Goal: Task Accomplishment & Management: Manage account settings

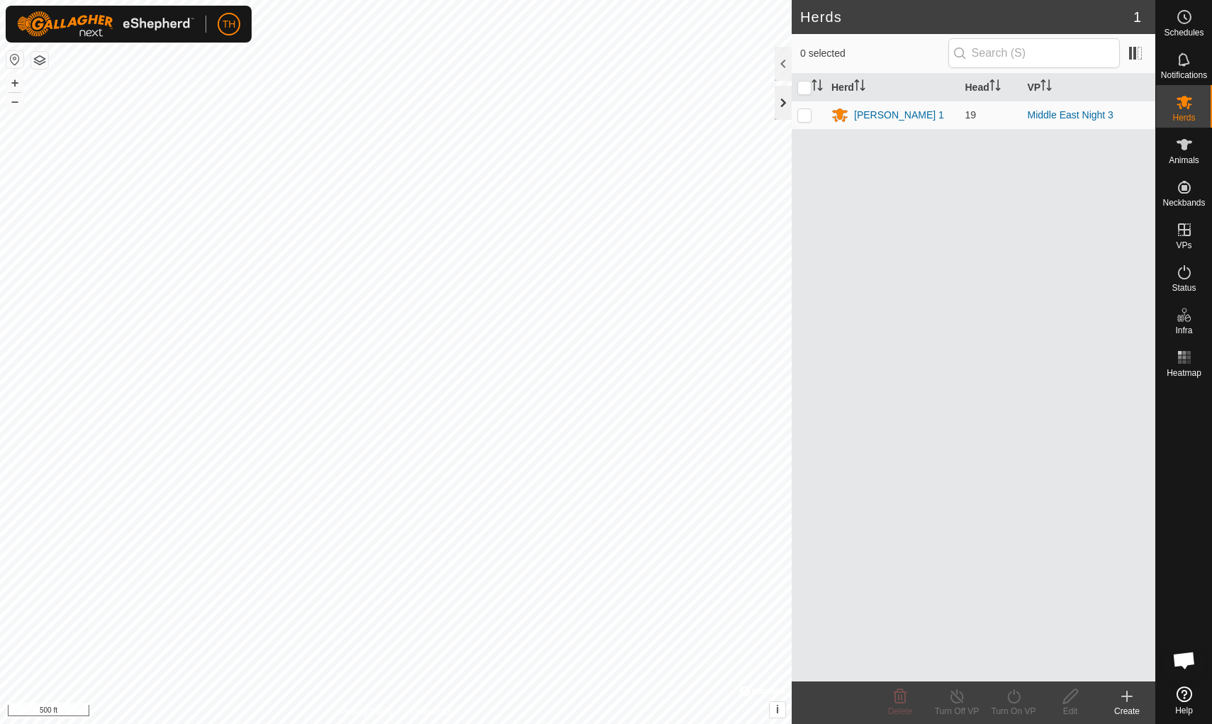
click at [785, 104] on div at bounding box center [783, 103] width 17 height 34
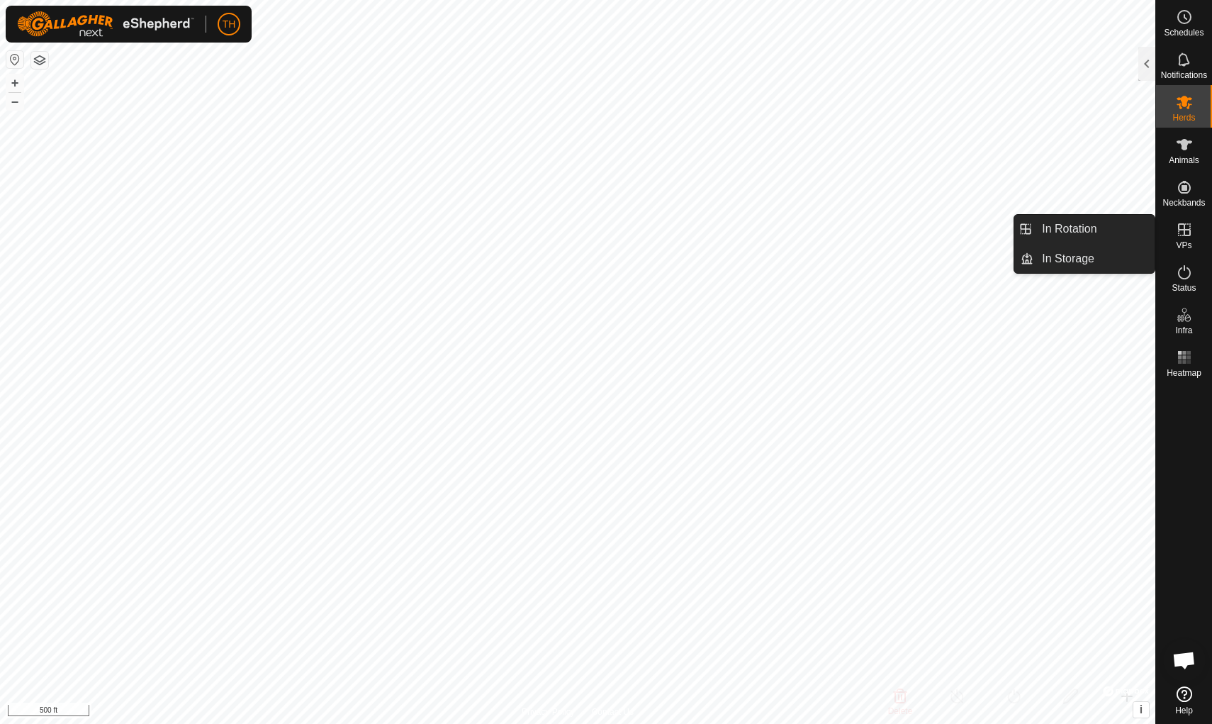
click at [938, 232] on icon at bounding box center [1184, 229] width 17 height 17
click at [938, 231] on link "In Rotation" at bounding box center [1094, 229] width 121 height 28
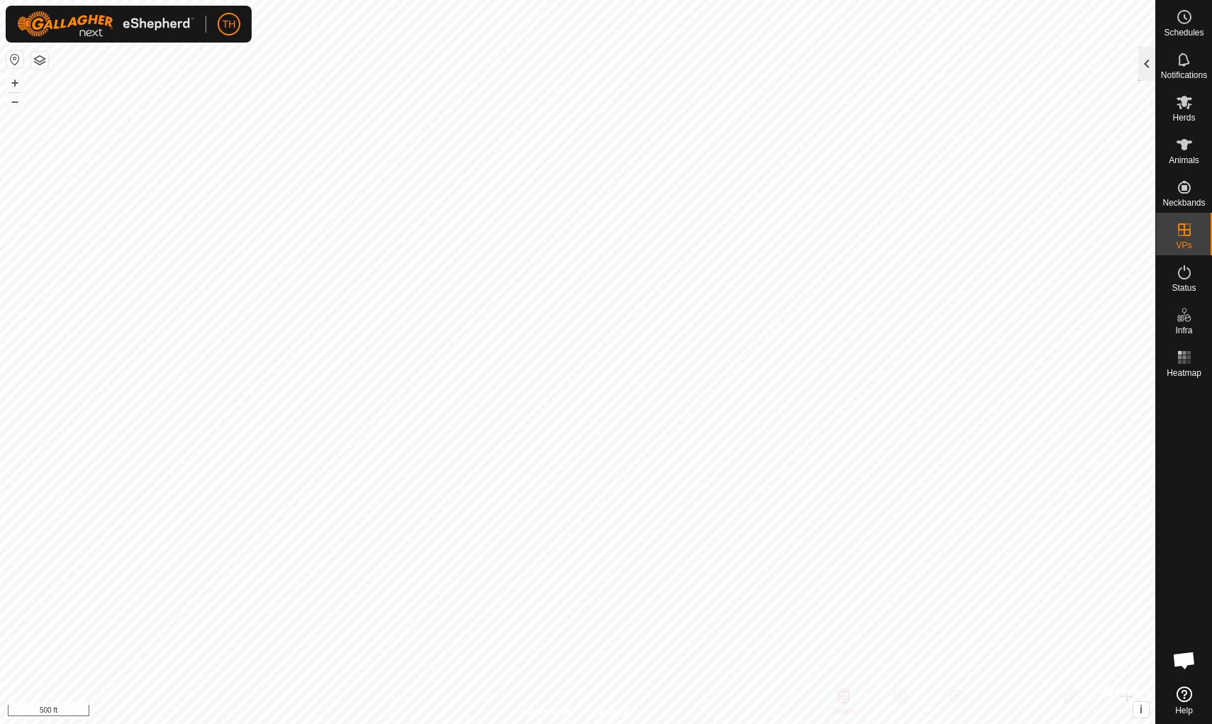
click at [938, 56] on div at bounding box center [1147, 64] width 17 height 34
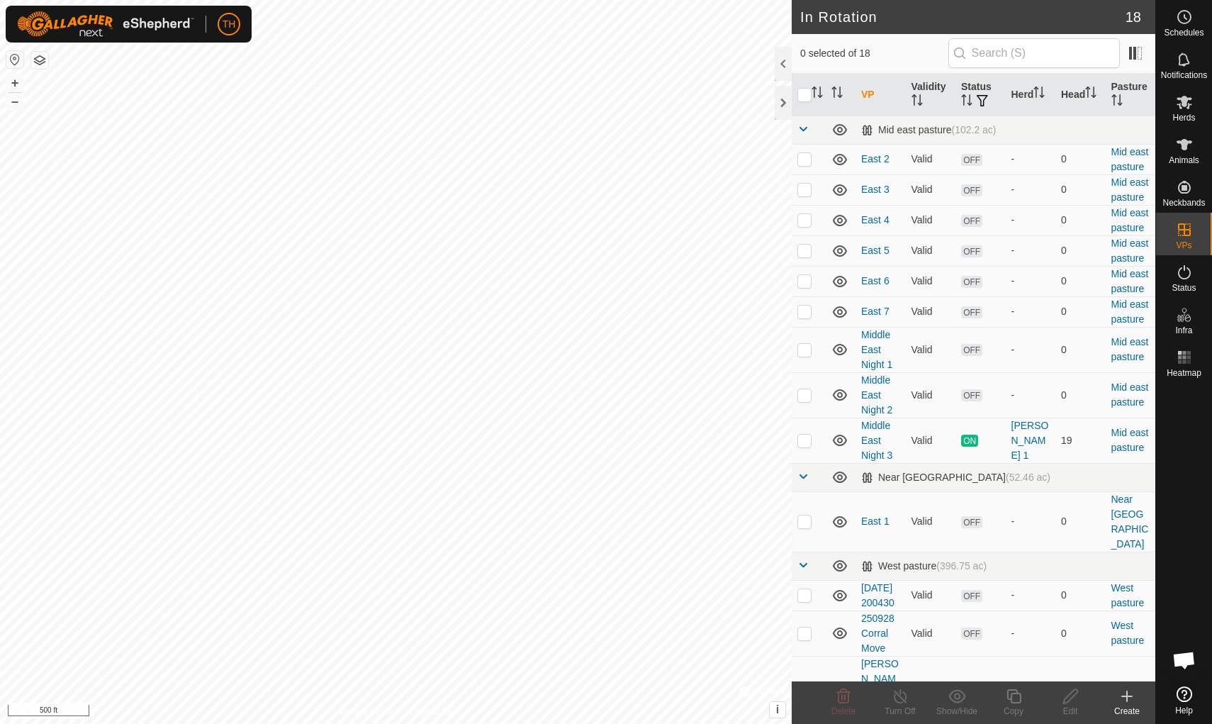
click at [938, 629] on icon at bounding box center [1127, 696] width 0 height 10
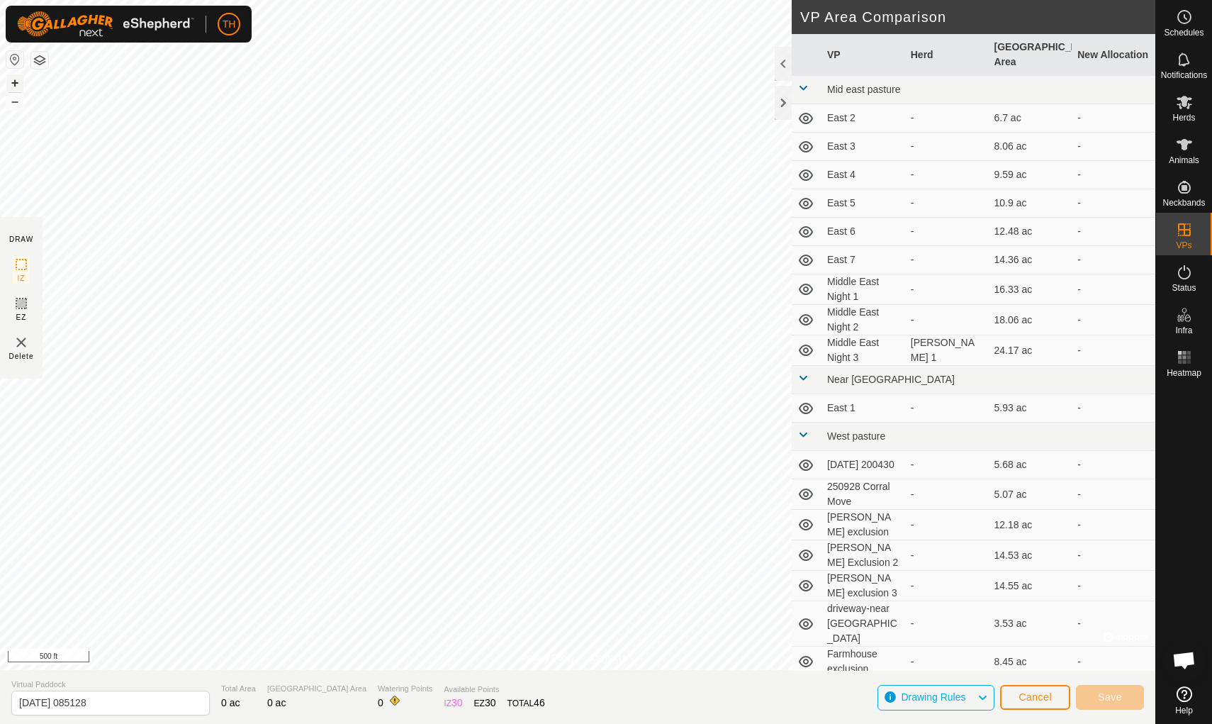
click at [16, 84] on button "+" at bounding box center [14, 82] width 17 height 17
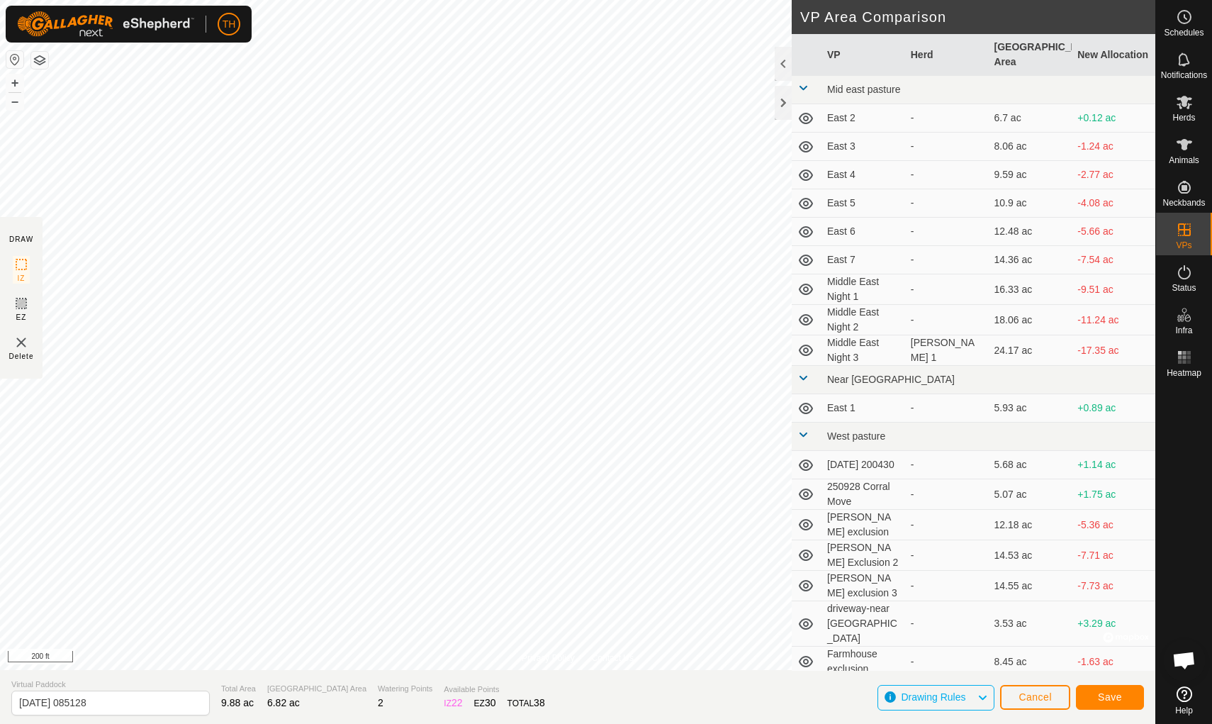
click at [938, 629] on span "Save" at bounding box center [1110, 696] width 24 height 11
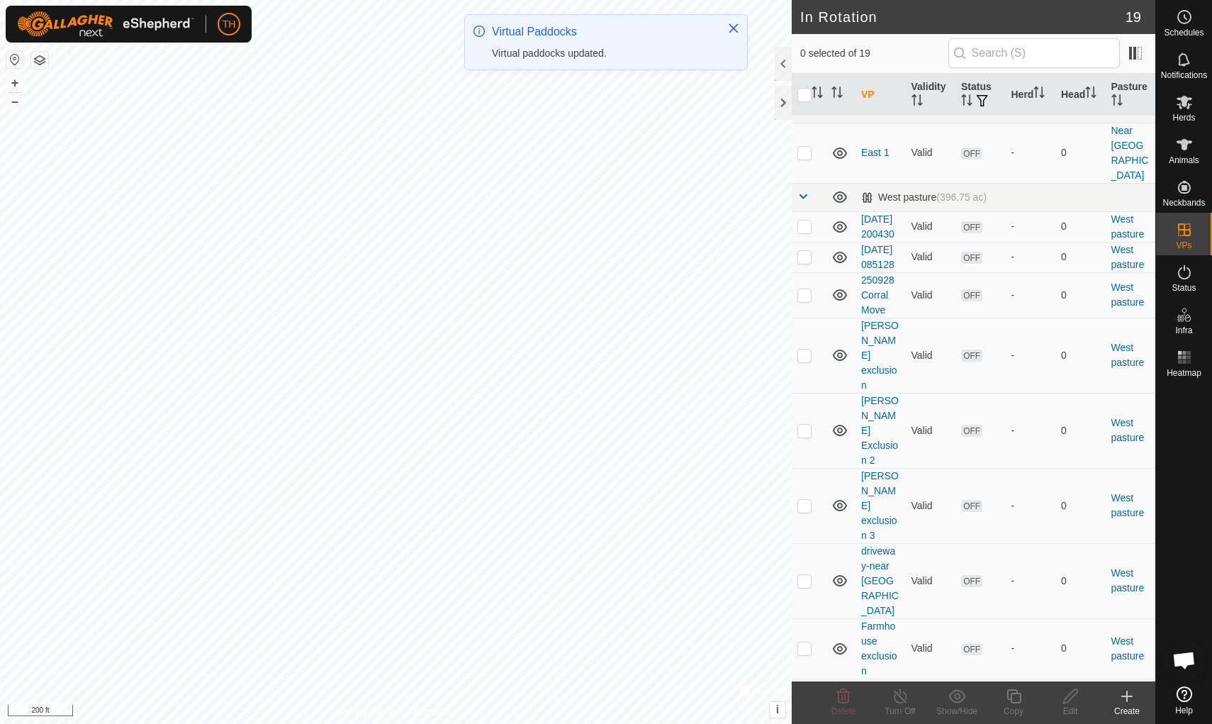
scroll to position [368, 0]
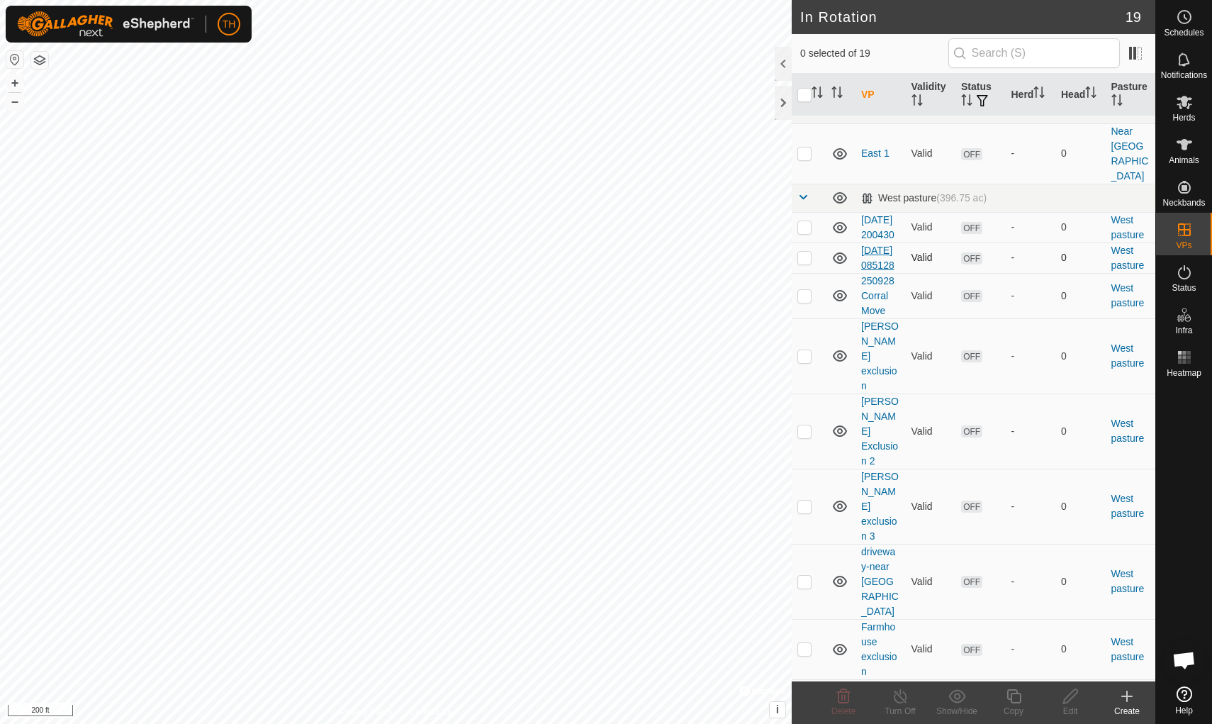
click at [870, 252] on link "[DATE] 085128" at bounding box center [877, 258] width 33 height 26
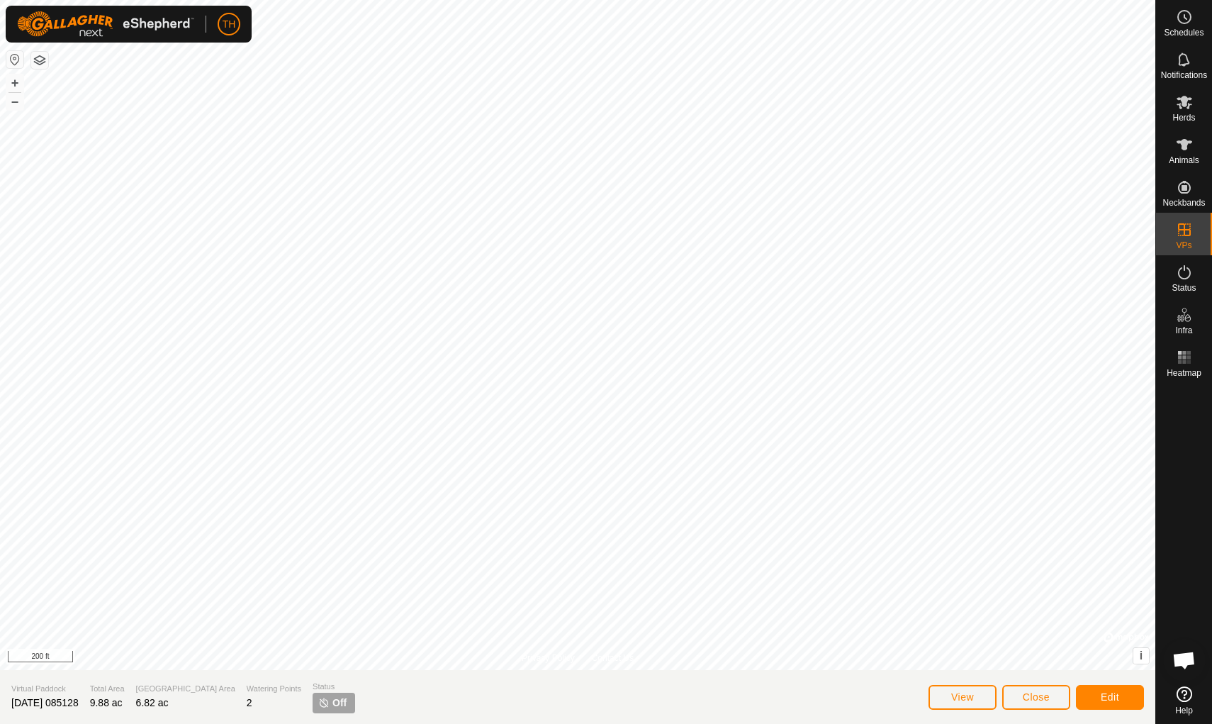
click at [938, 629] on span "Edit" at bounding box center [1110, 696] width 18 height 11
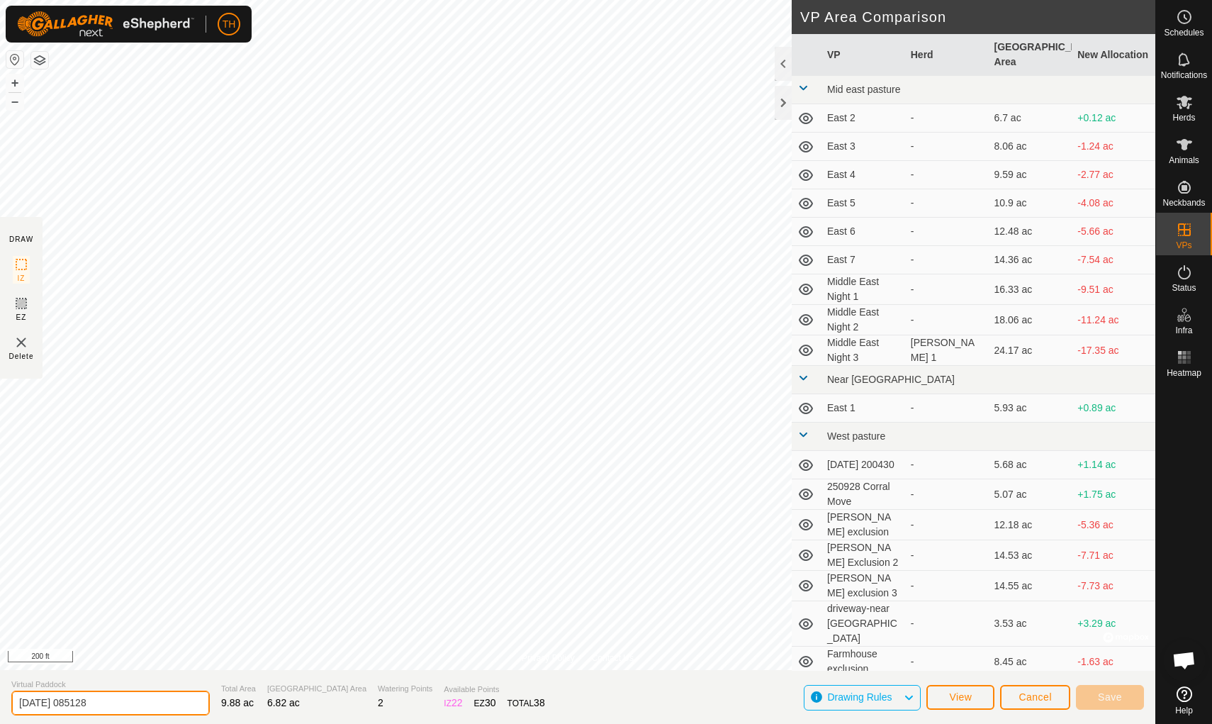
click at [128, 629] on input "[DATE] 085128" at bounding box center [110, 703] width 199 height 25
type input "2"
type input "[DATE] Transition"
click at [938, 629] on span "Save" at bounding box center [1110, 696] width 24 height 11
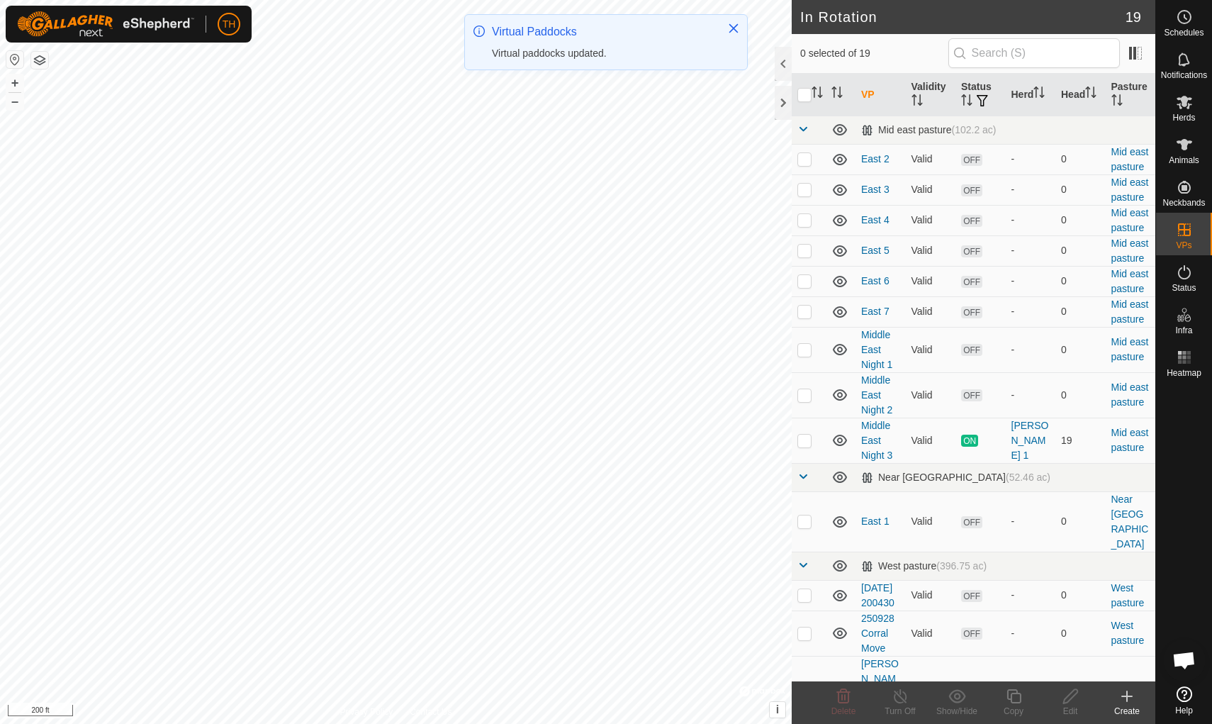
checkbox input "true"
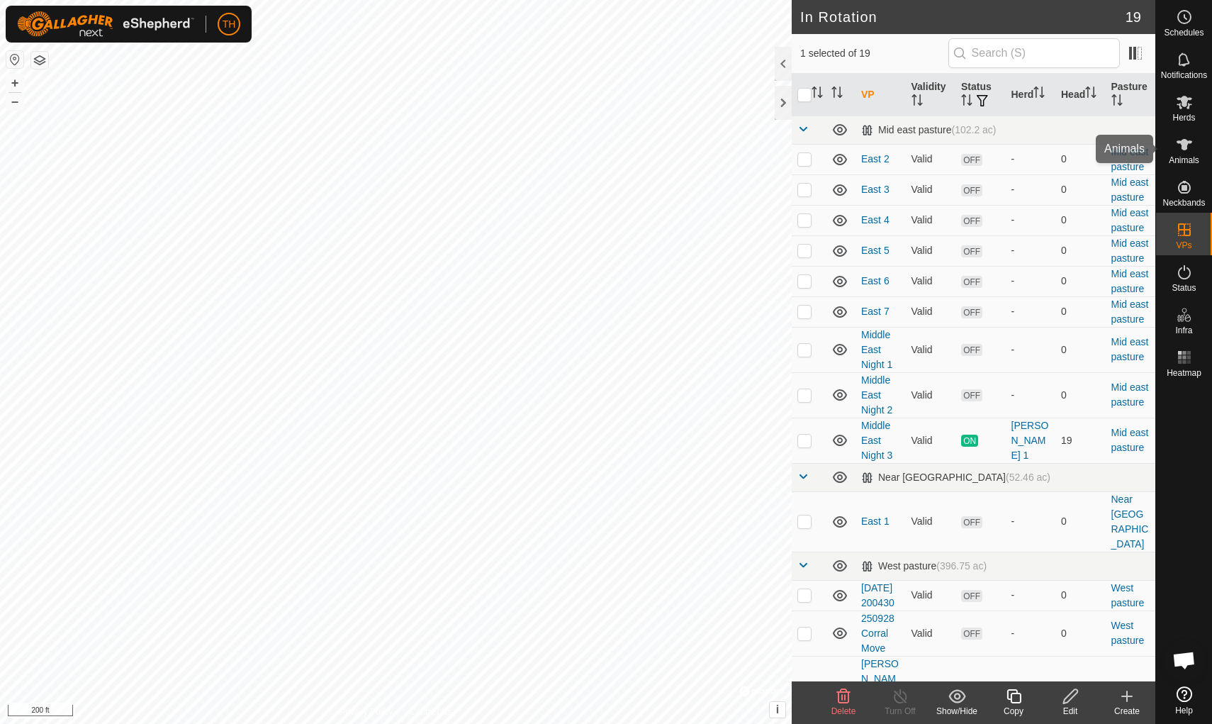
click at [938, 154] on es-animals-svg-icon at bounding box center [1185, 144] width 26 height 23
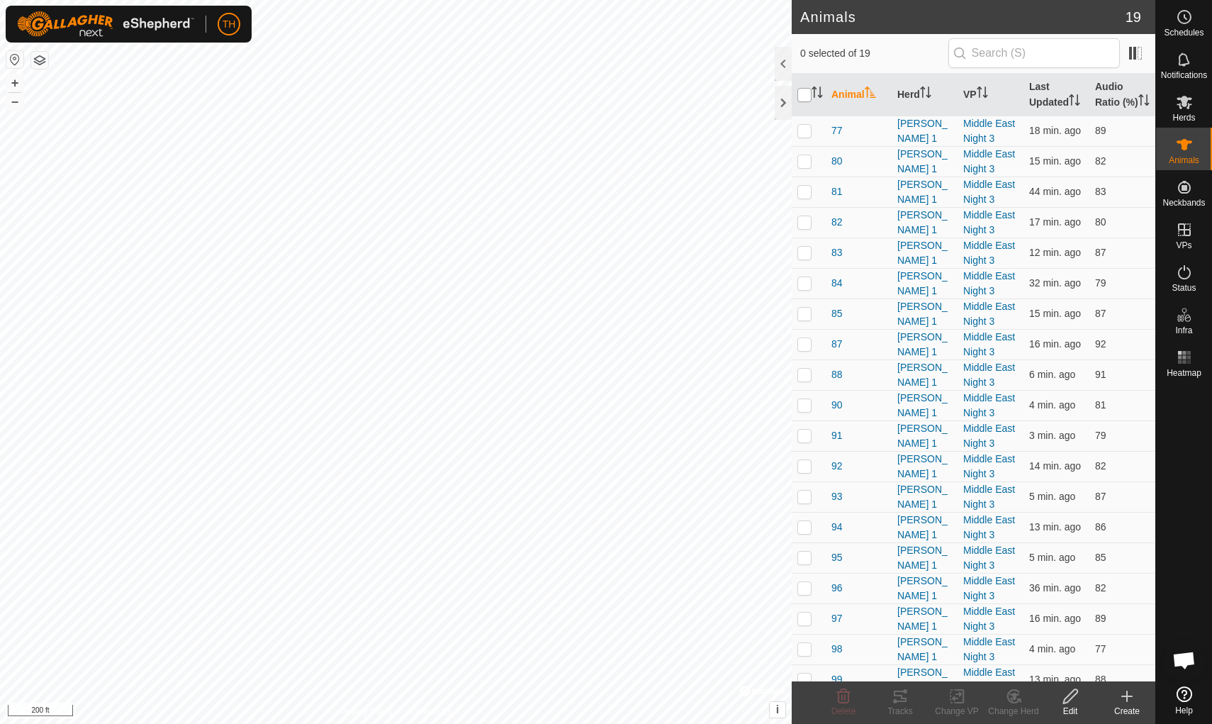
click at [807, 102] on input "checkbox" at bounding box center [805, 95] width 14 height 14
checkbox input "true"
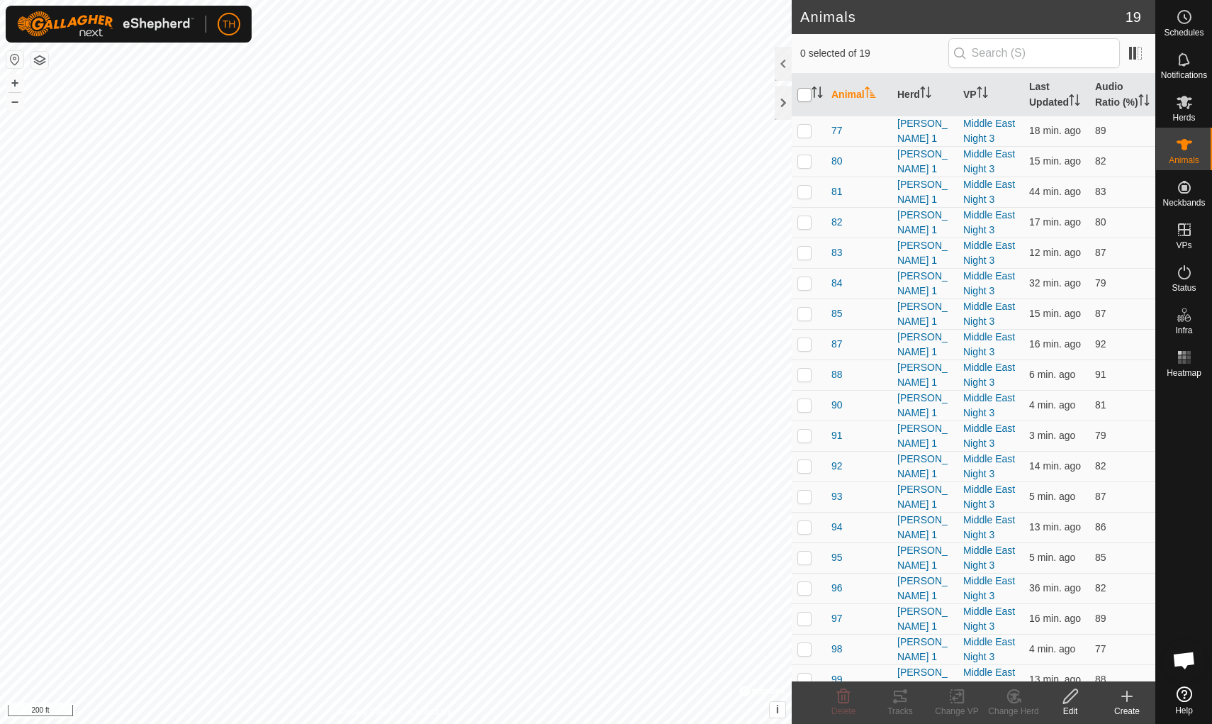
checkbox input "true"
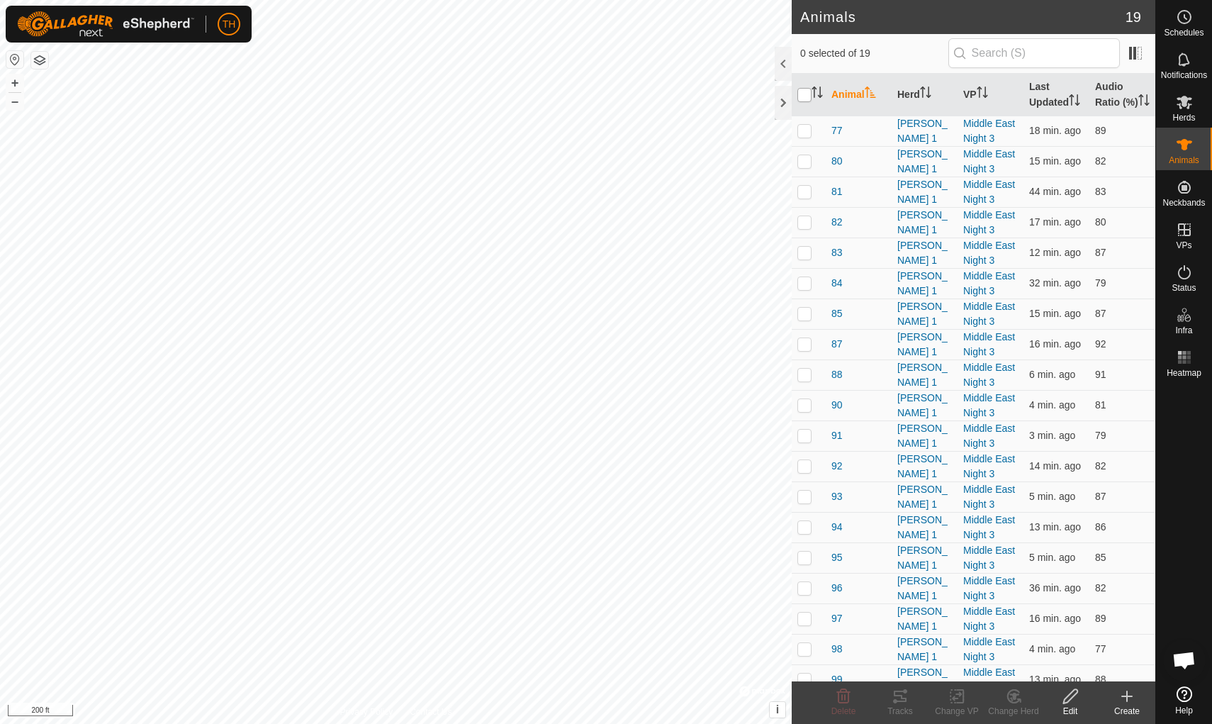
checkbox input "true"
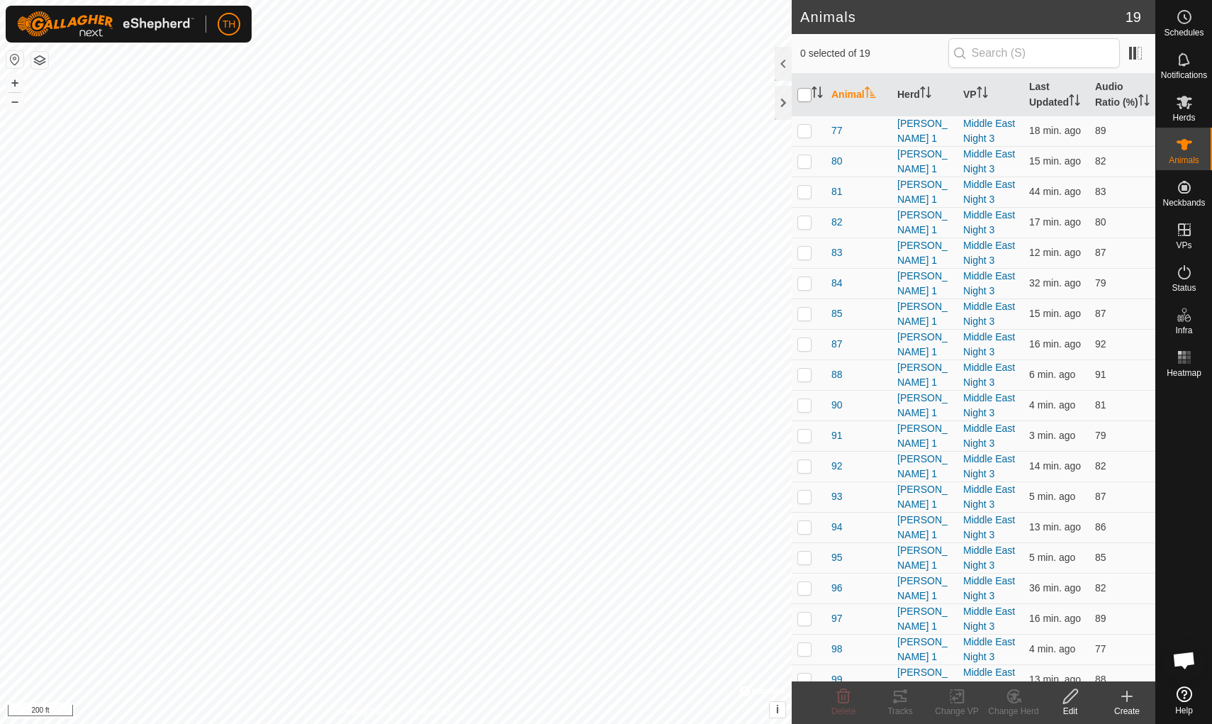
checkbox input "true"
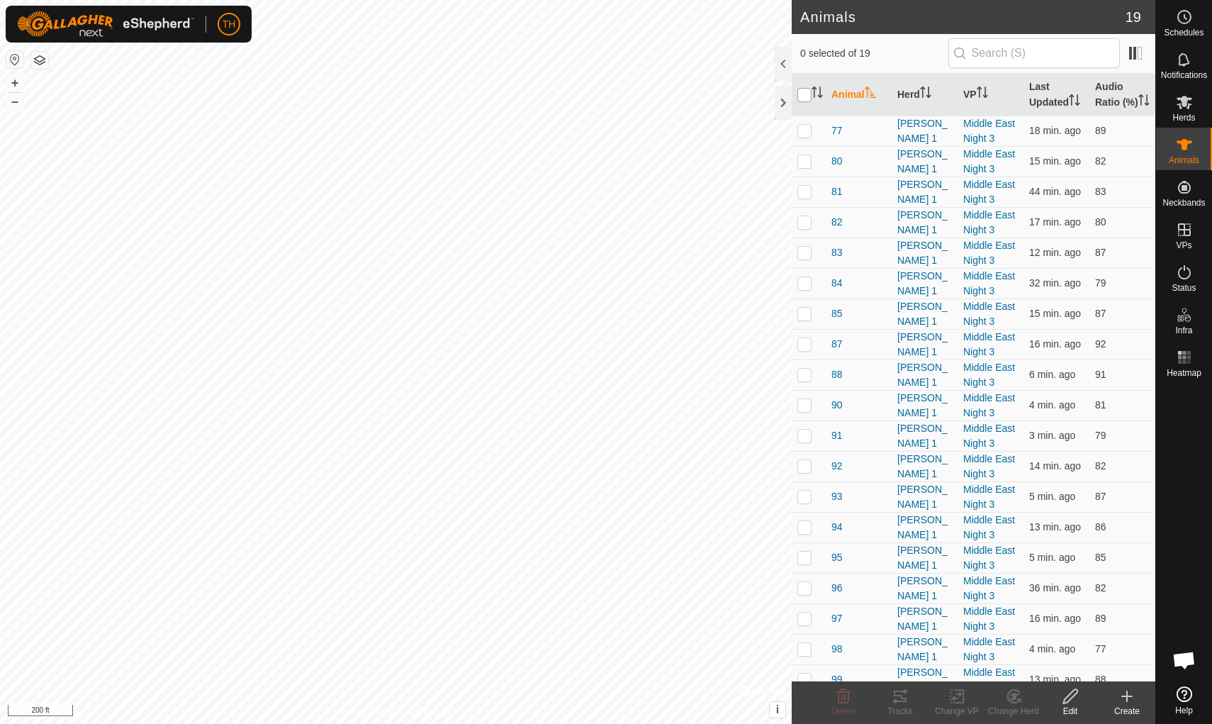
checkbox input "true"
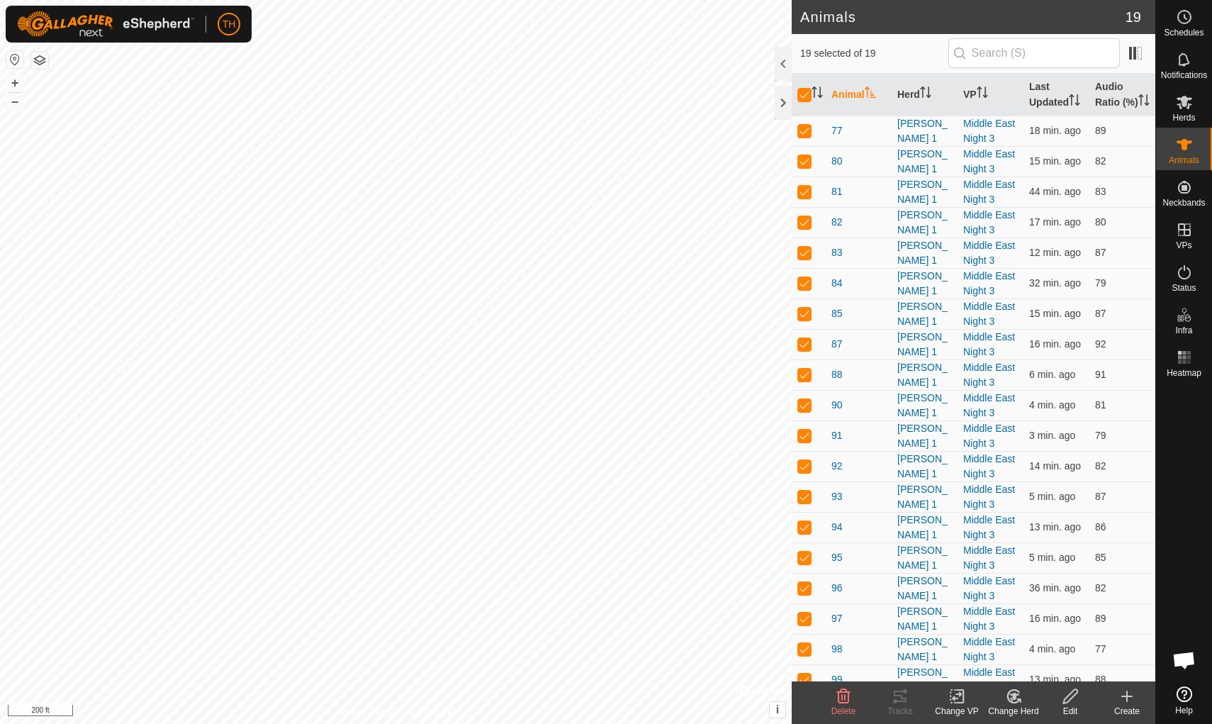
click at [938, 629] on icon at bounding box center [957, 696] width 10 height 9
click at [938, 629] on span "Choose VP..." at bounding box center [993, 635] width 65 height 17
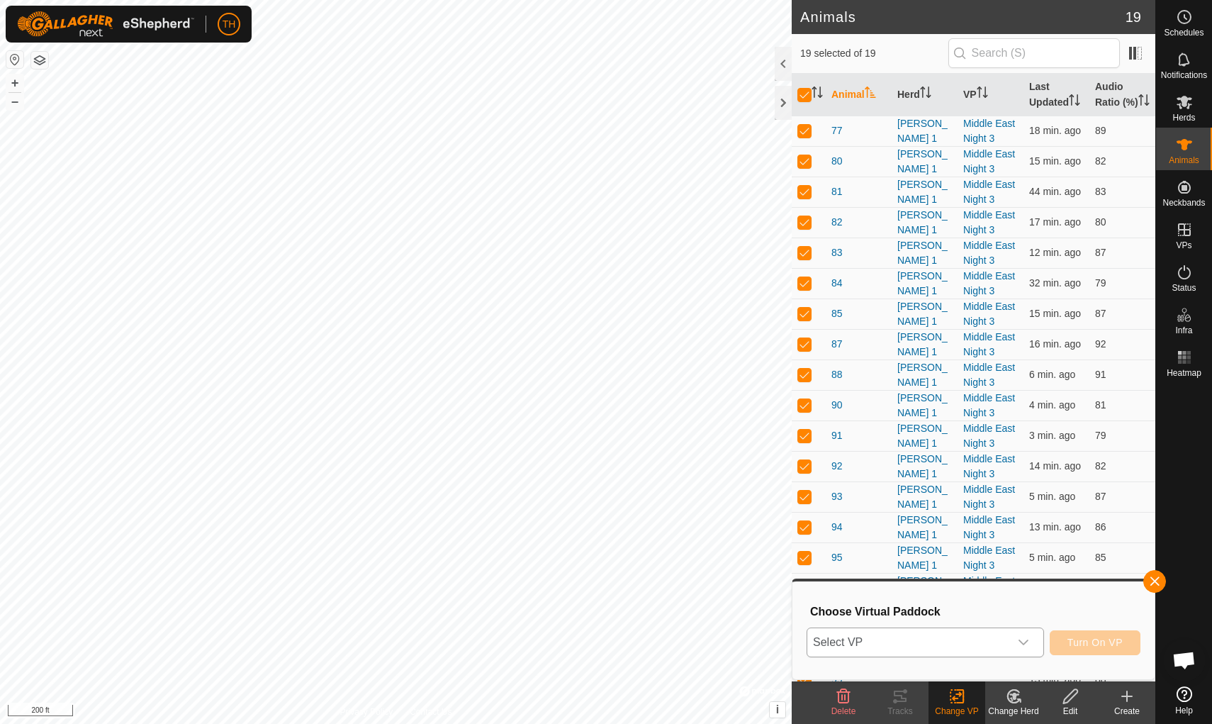
click at [938, 629] on span "Select VP" at bounding box center [909, 642] width 202 height 28
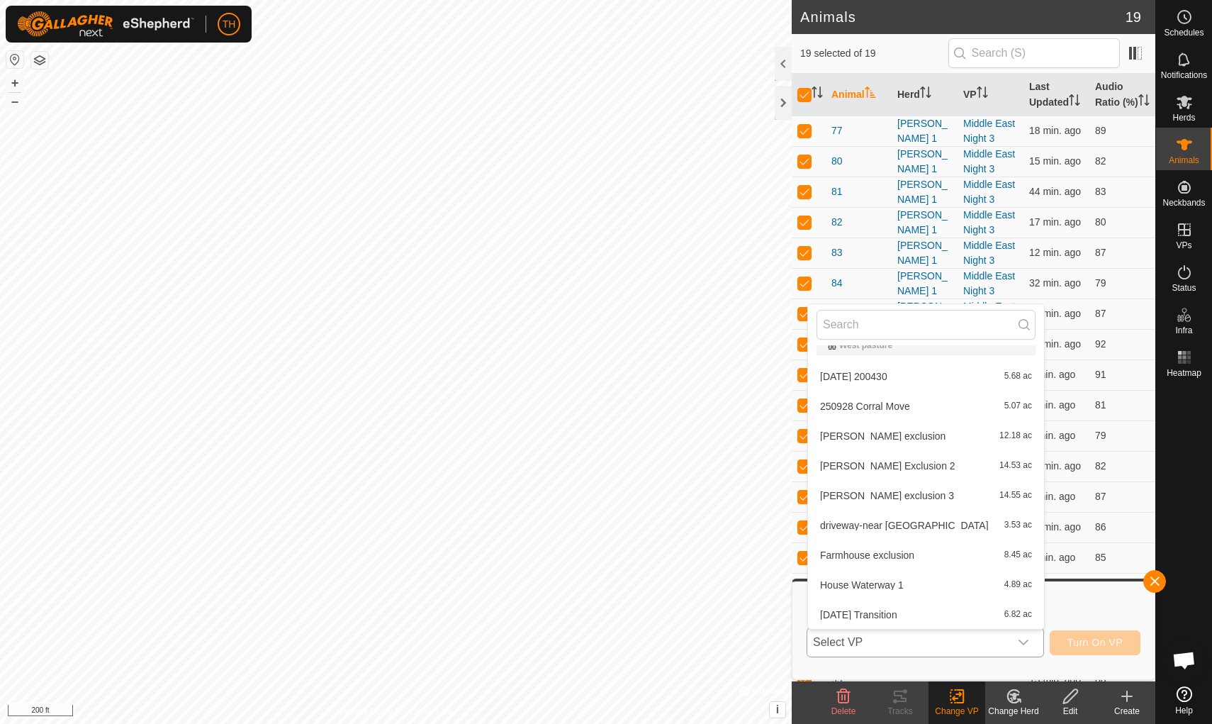
scroll to position [379, 0]
click at [859, 615] on span "[DATE] Transition" at bounding box center [858, 615] width 77 height 10
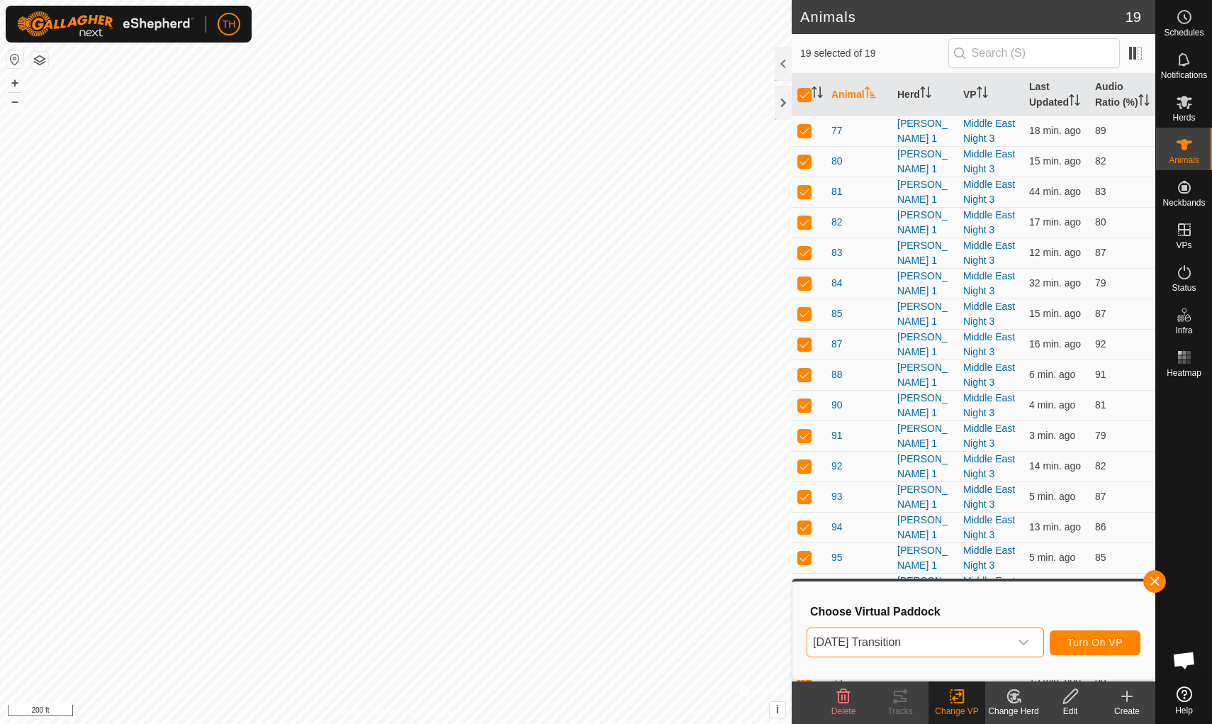
click at [938, 629] on span "Turn On VP" at bounding box center [1095, 642] width 55 height 11
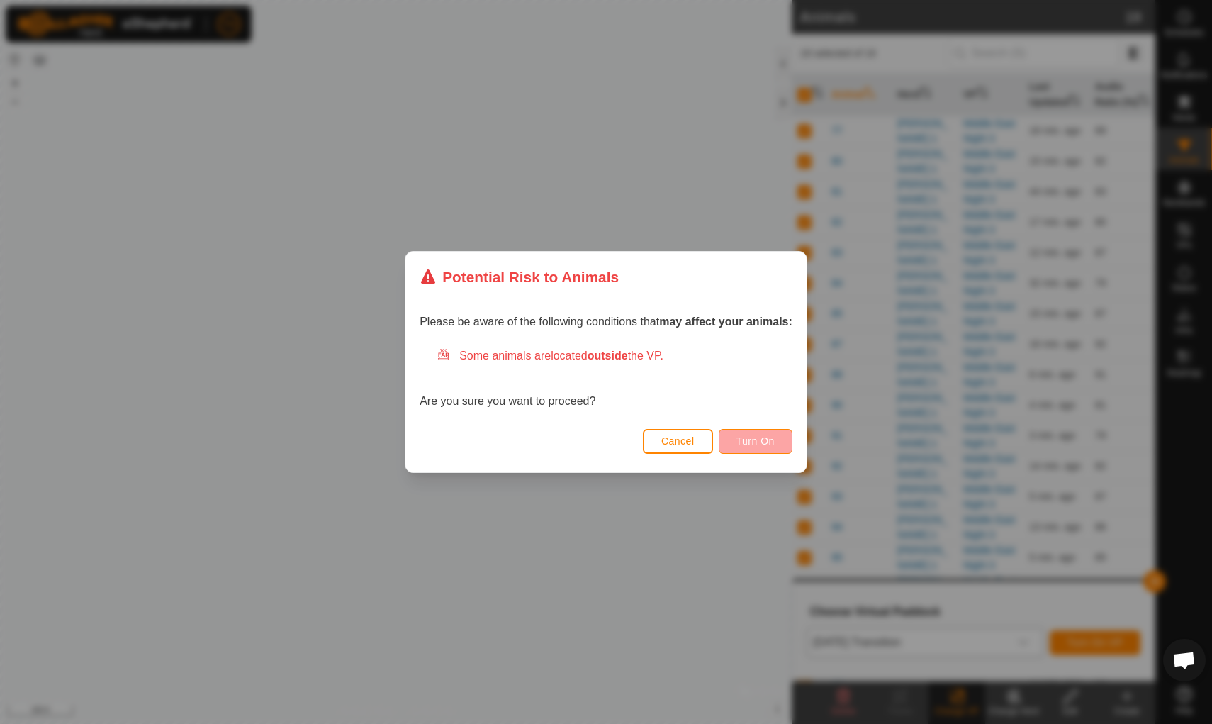
click at [756, 440] on span "Turn On" at bounding box center [756, 440] width 38 height 11
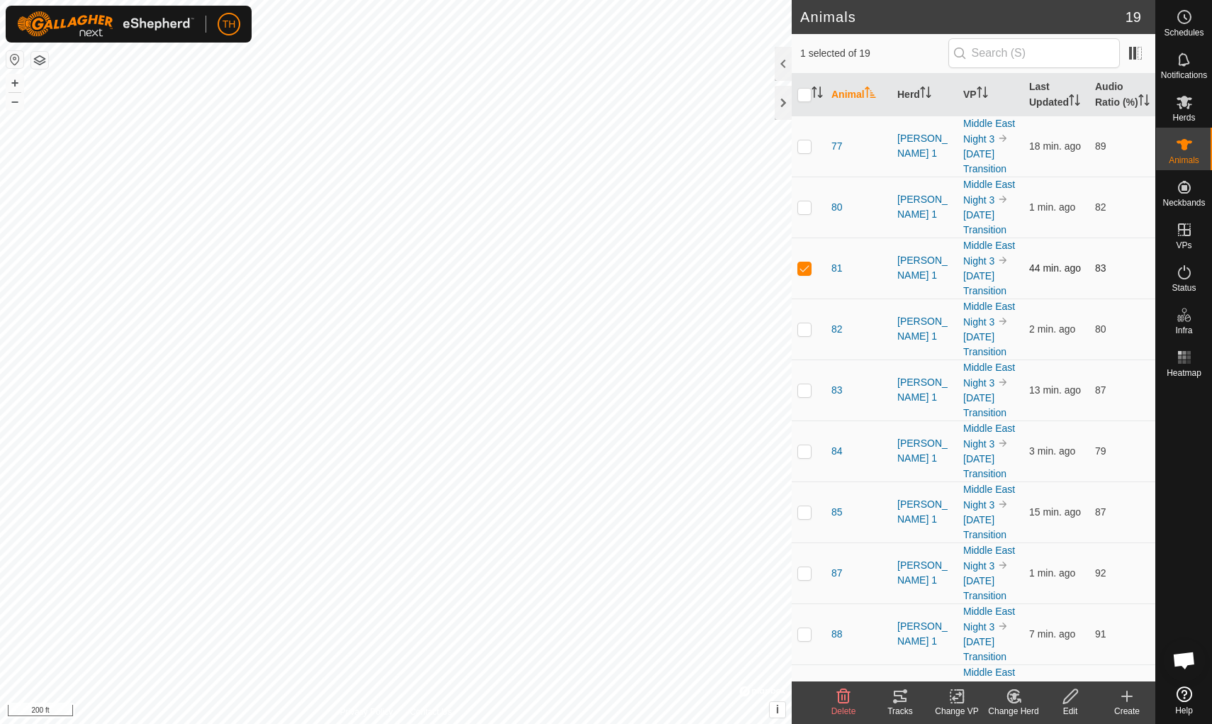
click at [804, 274] on p-checkbox at bounding box center [805, 267] width 14 height 11
checkbox input "false"
click at [783, 113] on div at bounding box center [783, 103] width 17 height 34
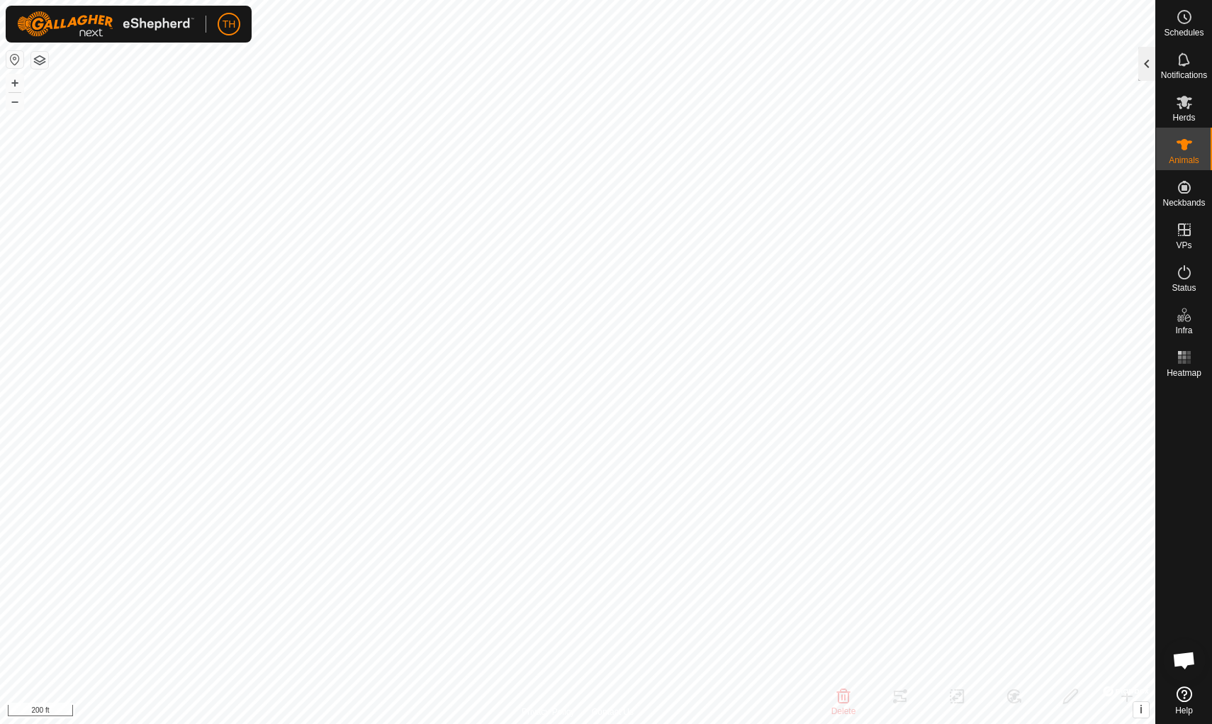
click at [938, 61] on div at bounding box center [1147, 64] width 17 height 34
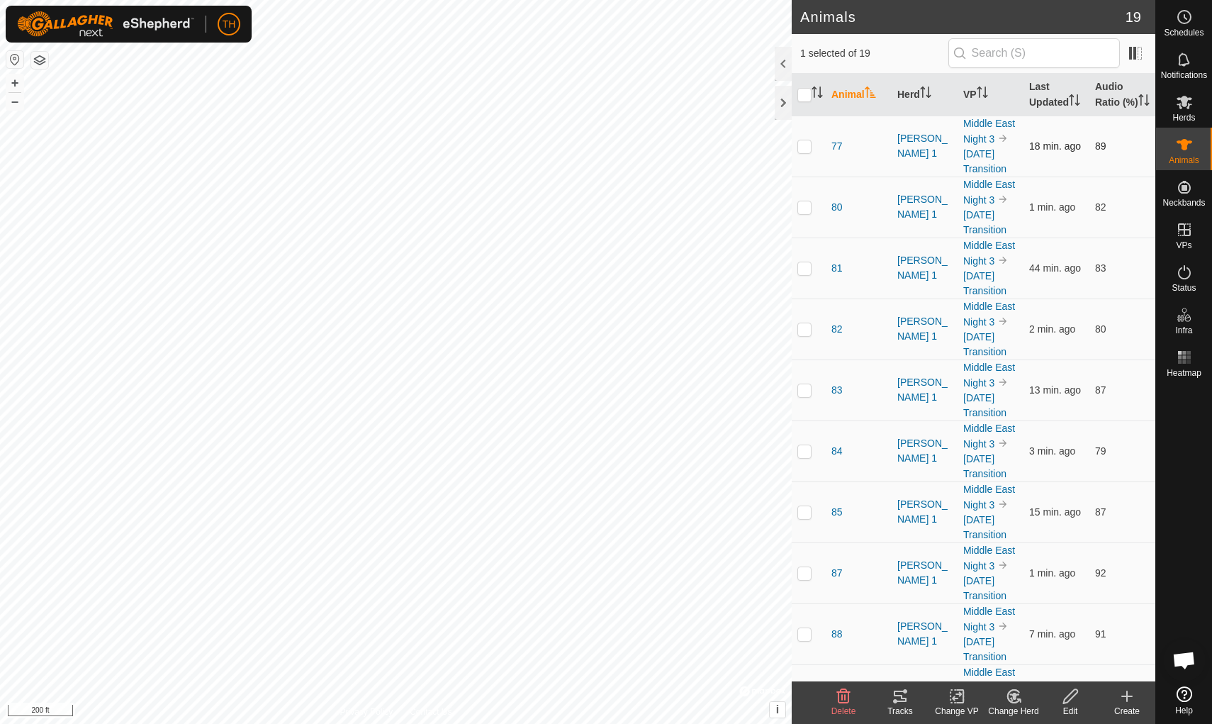
checkbox input "true"
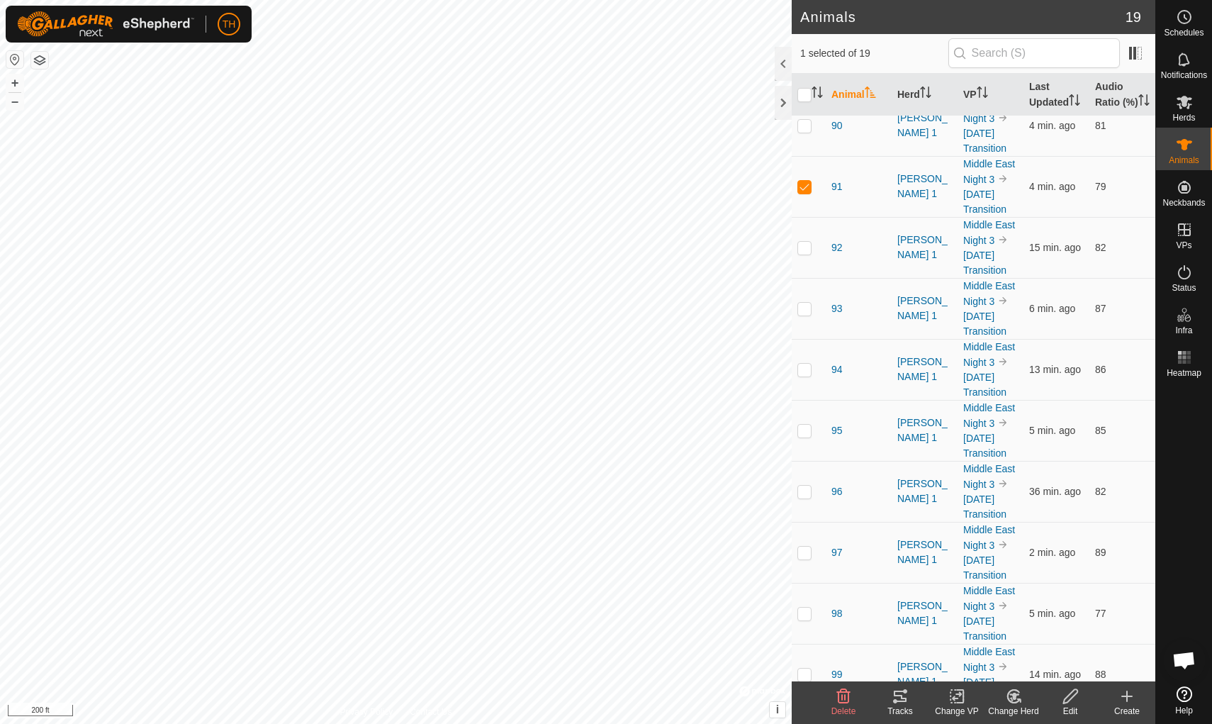
scroll to position [569, 0]
click at [938, 100] on th "Last Updated" at bounding box center [1057, 95] width 66 height 43
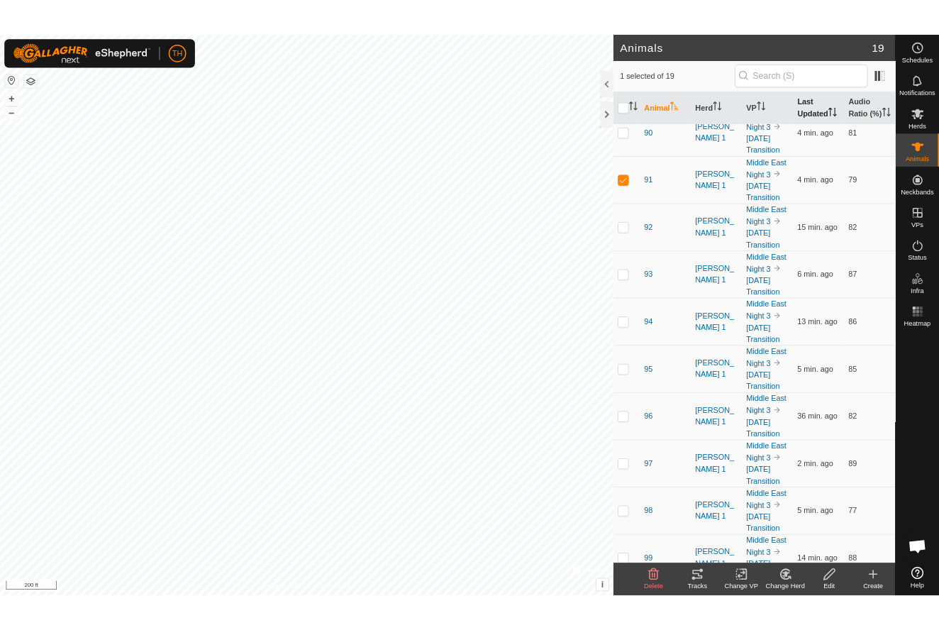
scroll to position [0, 0]
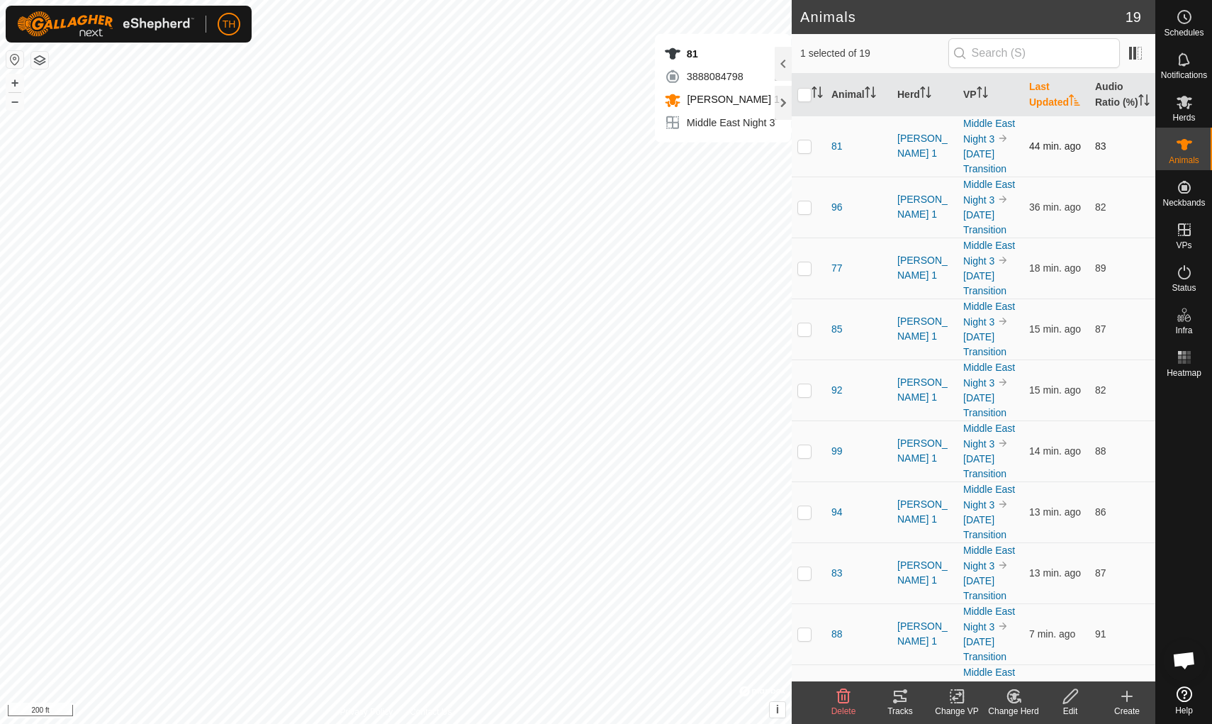
checkbox input "true"
checkbox input "false"
checkbox input "true"
click at [807, 274] on p-checkbox at bounding box center [805, 267] width 14 height 11
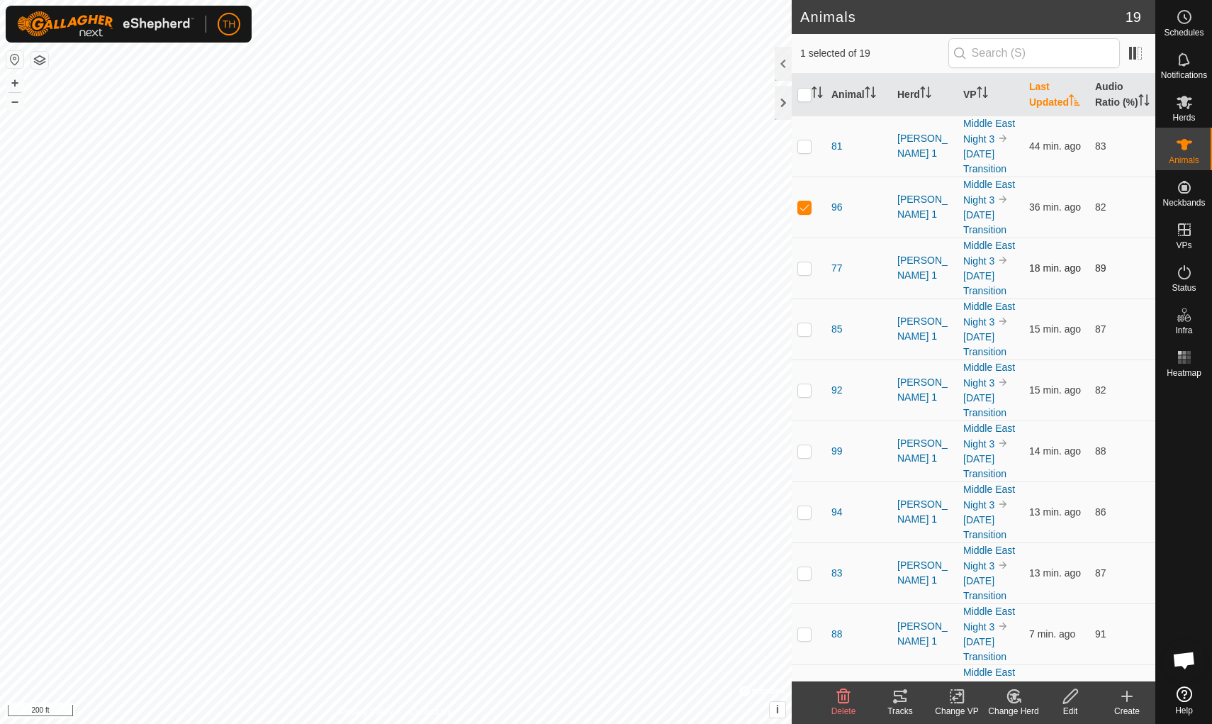
checkbox input "true"
click at [780, 100] on div at bounding box center [783, 103] width 17 height 34
